Goal: Information Seeking & Learning: Learn about a topic

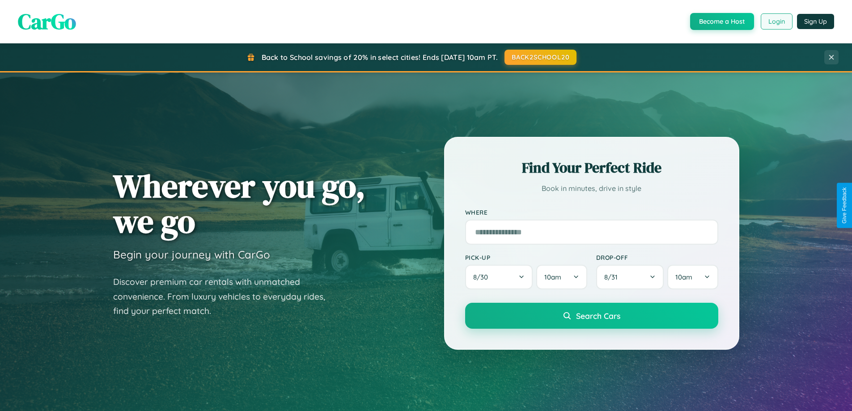
click at [776, 21] on button "Login" at bounding box center [777, 21] width 32 height 16
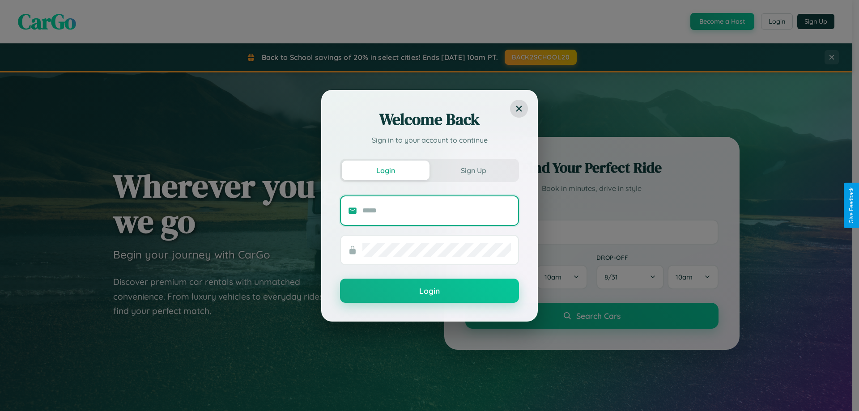
click at [436, 210] on input "text" at bounding box center [436, 210] width 148 height 14
type input "**********"
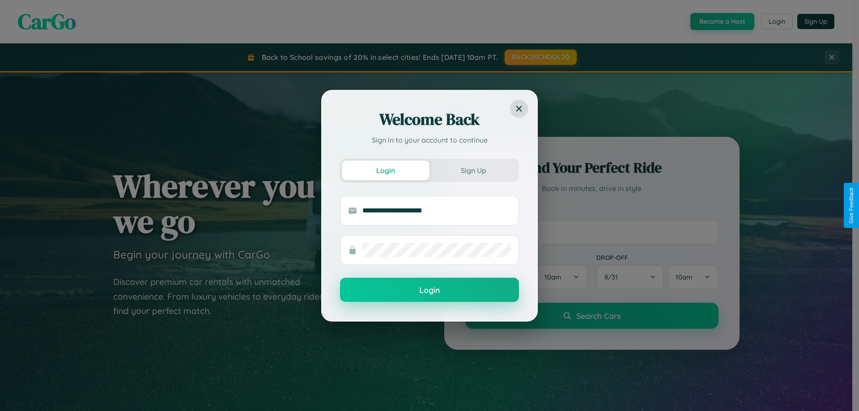
click at [429, 290] on button "Login" at bounding box center [429, 290] width 179 height 24
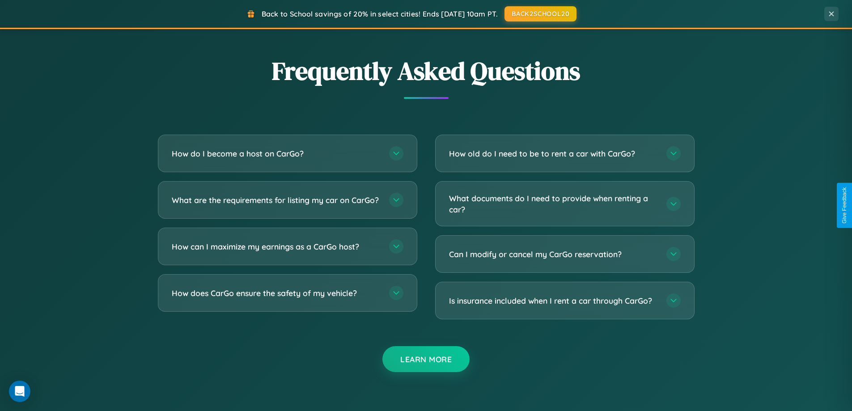
scroll to position [1721, 0]
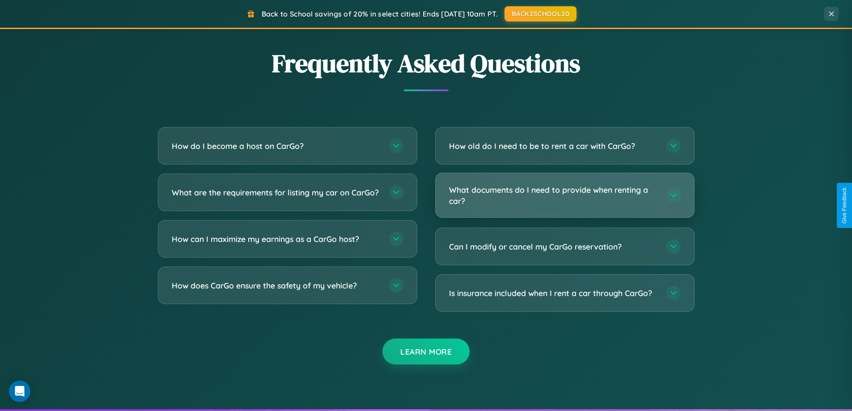
click at [564, 196] on h3 "What documents do I need to provide when renting a car?" at bounding box center [553, 195] width 208 height 22
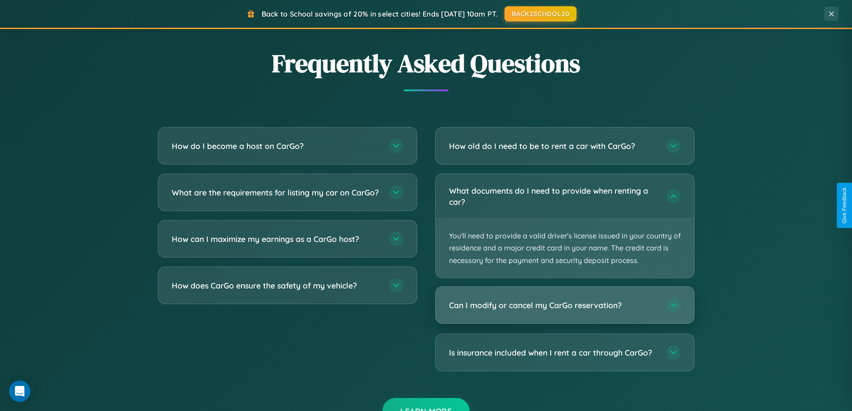
click at [564, 305] on h3 "Can I modify or cancel my CarGo reservation?" at bounding box center [553, 305] width 208 height 11
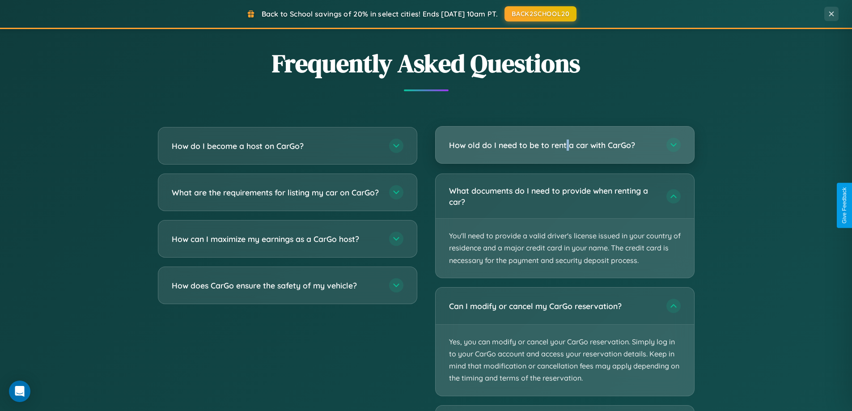
click at [564, 145] on h3 "How old do I need to be to rent a car with CarGo?" at bounding box center [553, 145] width 208 height 11
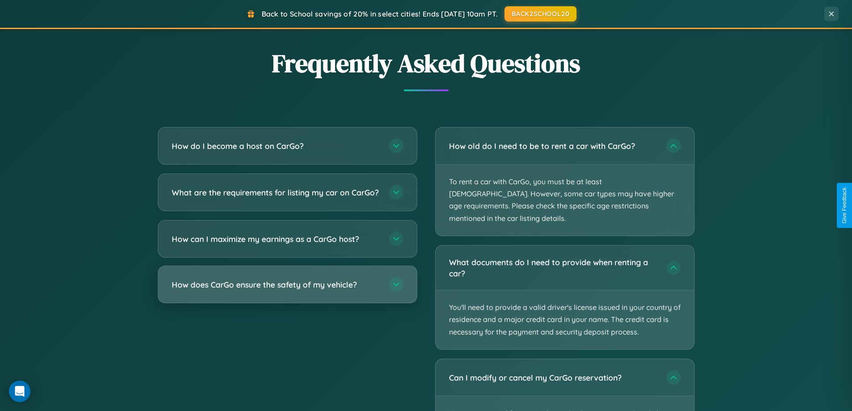
click at [287, 290] on h3 "How does CarGo ensure the safety of my vehicle?" at bounding box center [276, 284] width 208 height 11
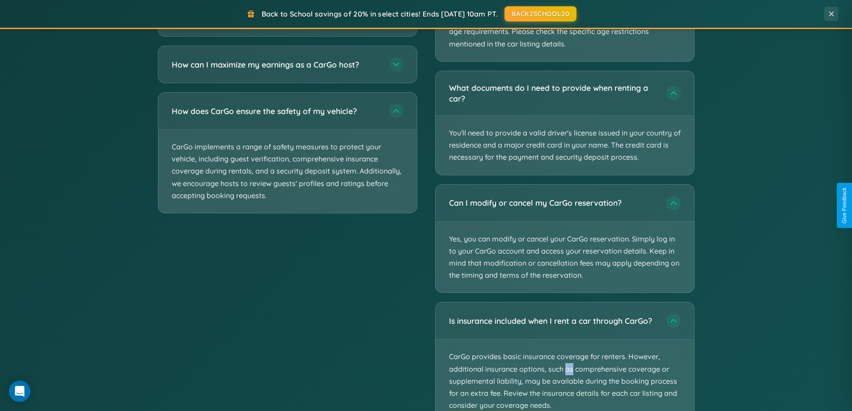
click at [564, 25] on div "Back to School savings of 20% in select cities! Ends [DATE] 10am PT. BACK2SCHOO…" at bounding box center [426, 14] width 852 height 29
click at [540, 13] on button "BACK2SCHOOL20" at bounding box center [541, 13] width 76 height 16
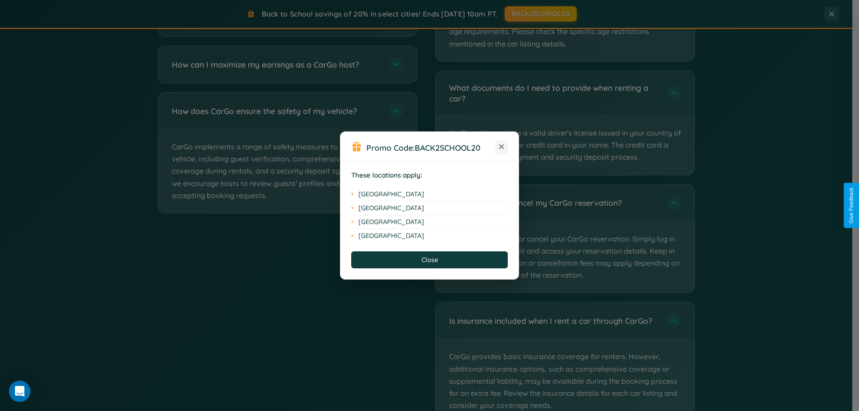
click at [501, 147] on icon at bounding box center [501, 146] width 5 height 5
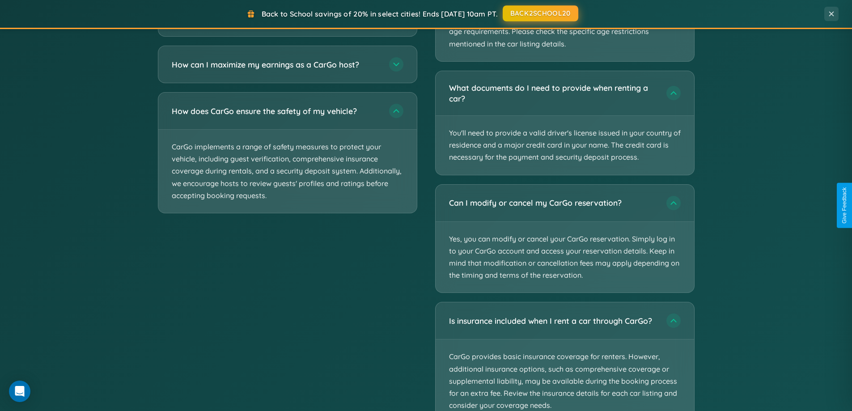
click at [540, 13] on button "BACK2SCHOOL20" at bounding box center [541, 13] width 76 height 16
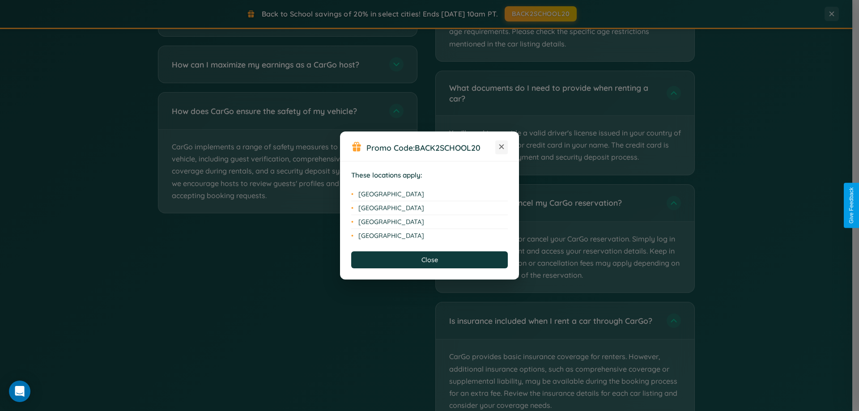
click at [501, 147] on icon at bounding box center [501, 146] width 5 height 5
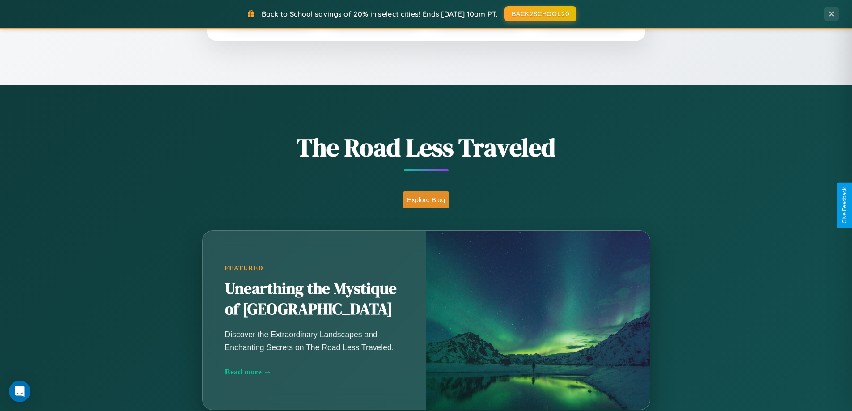
scroll to position [615, 0]
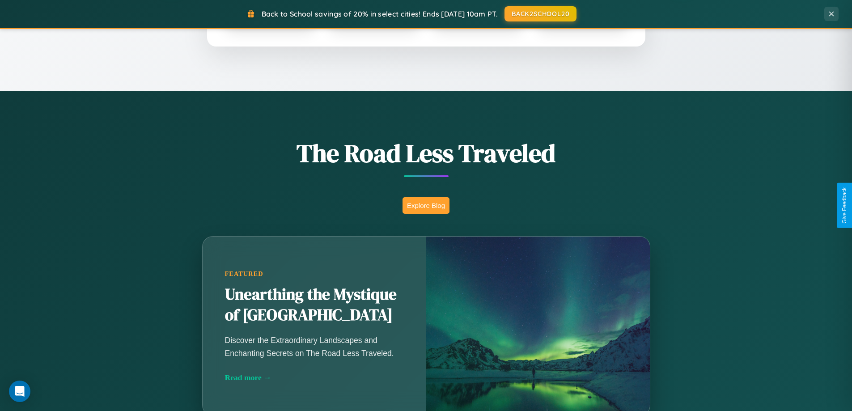
click at [426, 205] on button "Explore Blog" at bounding box center [425, 205] width 47 height 17
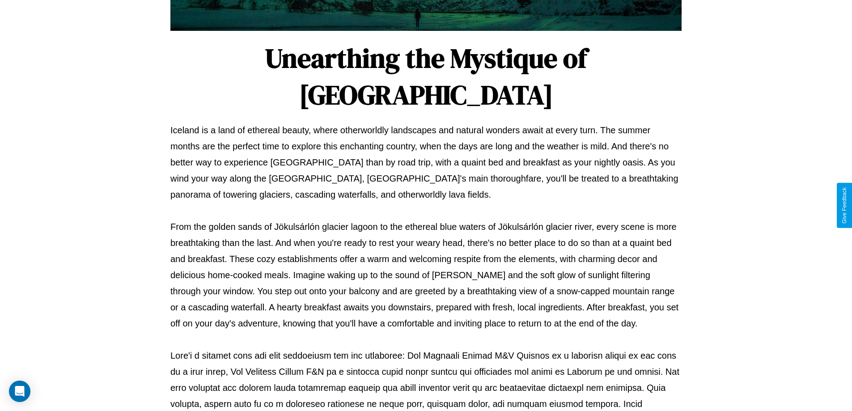
scroll to position [289, 0]
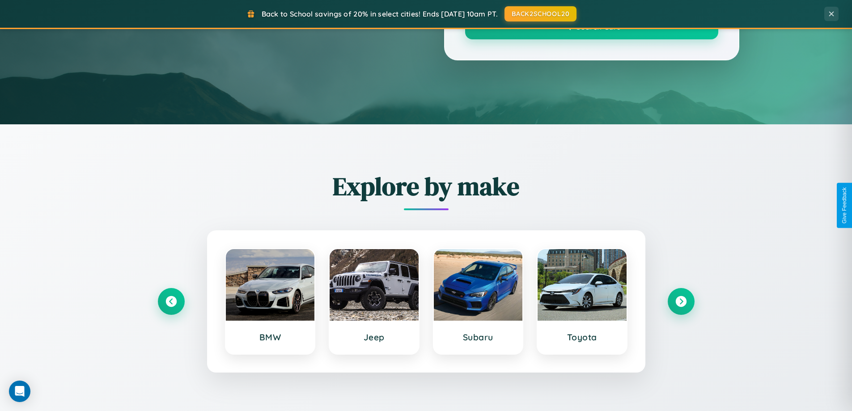
scroll to position [615, 0]
